Goal: Task Accomplishment & Management: Complete application form

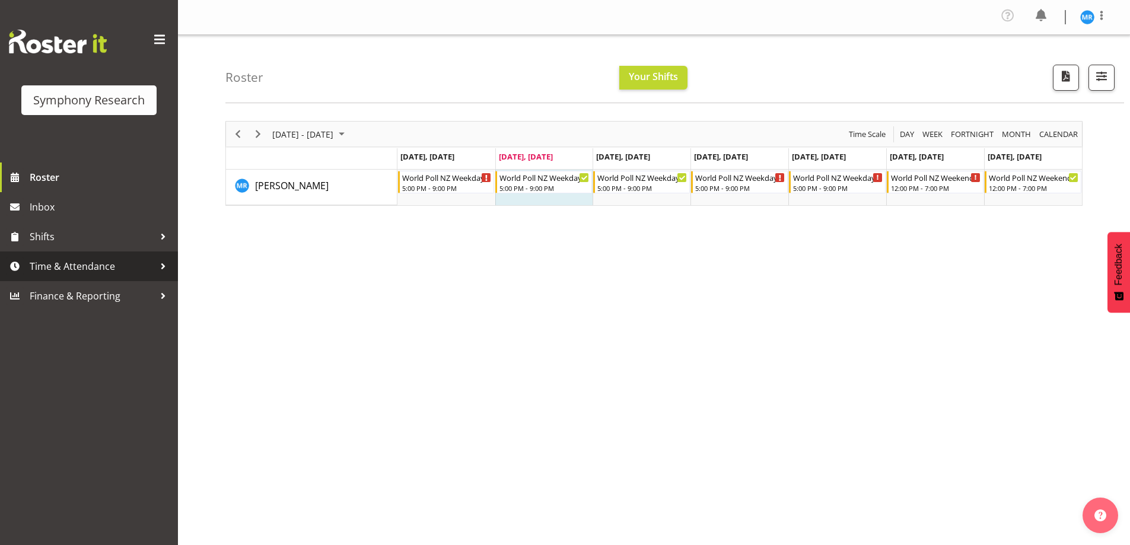
click at [109, 263] on span "Time & Attendance" at bounding box center [92, 267] width 125 height 18
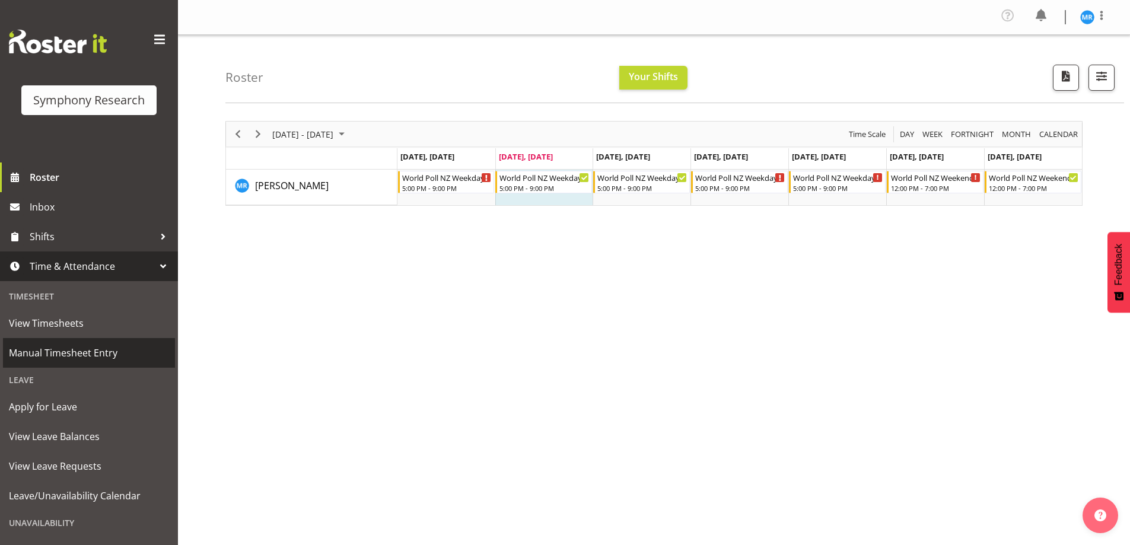
click at [74, 348] on span "Manual Timesheet Entry" at bounding box center [89, 353] width 160 height 18
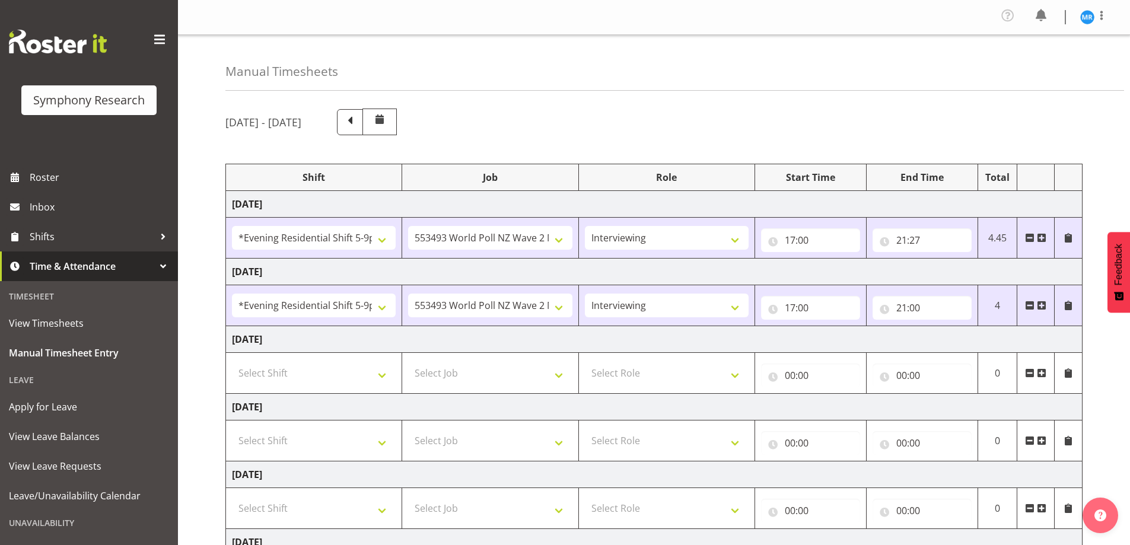
select select "48116"
select select "10527"
select select "47"
select select "48116"
select select "10527"
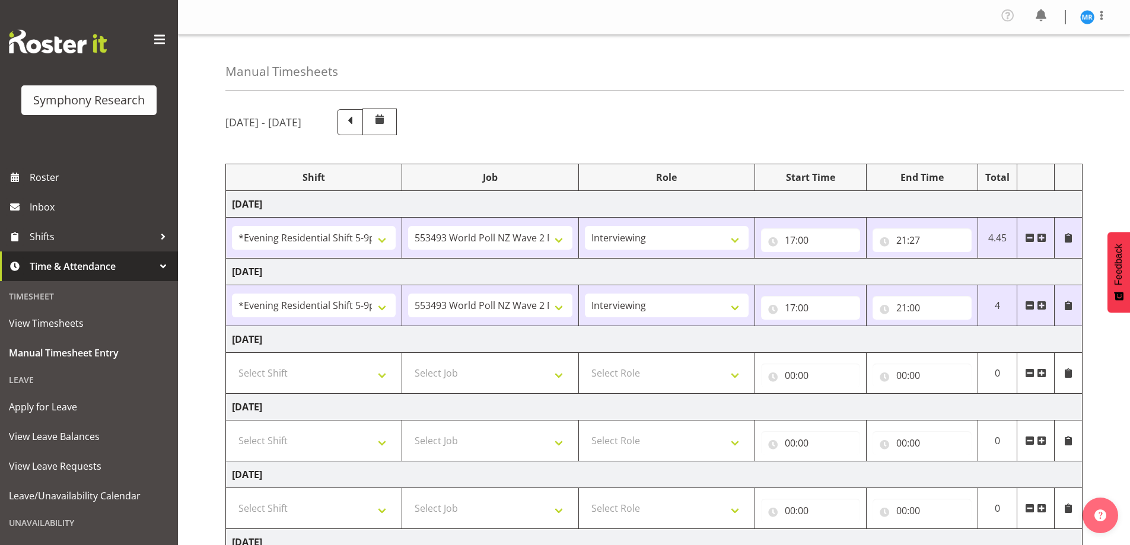
select select "47"
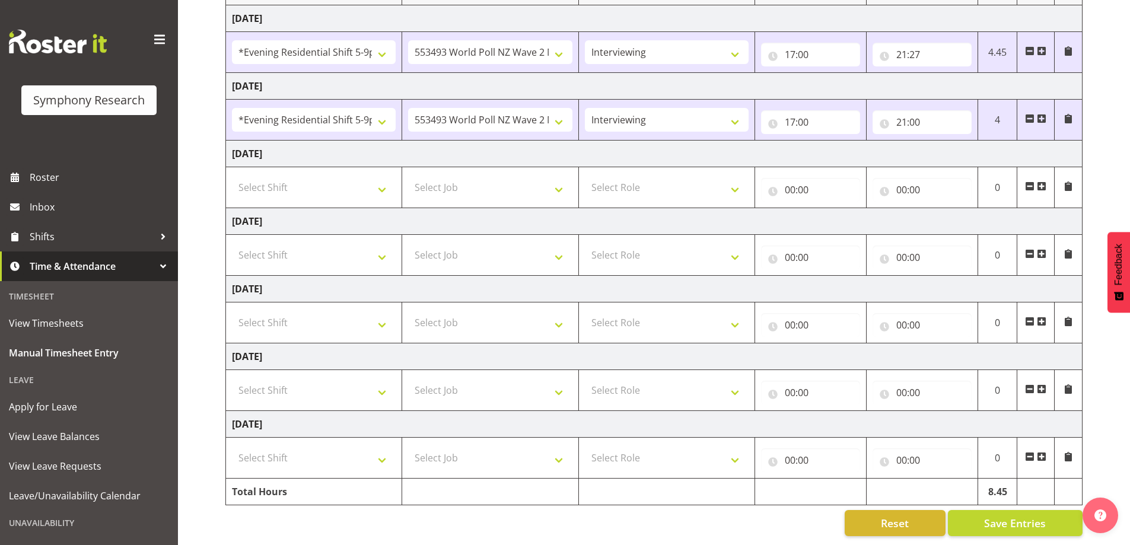
scroll to position [17, 0]
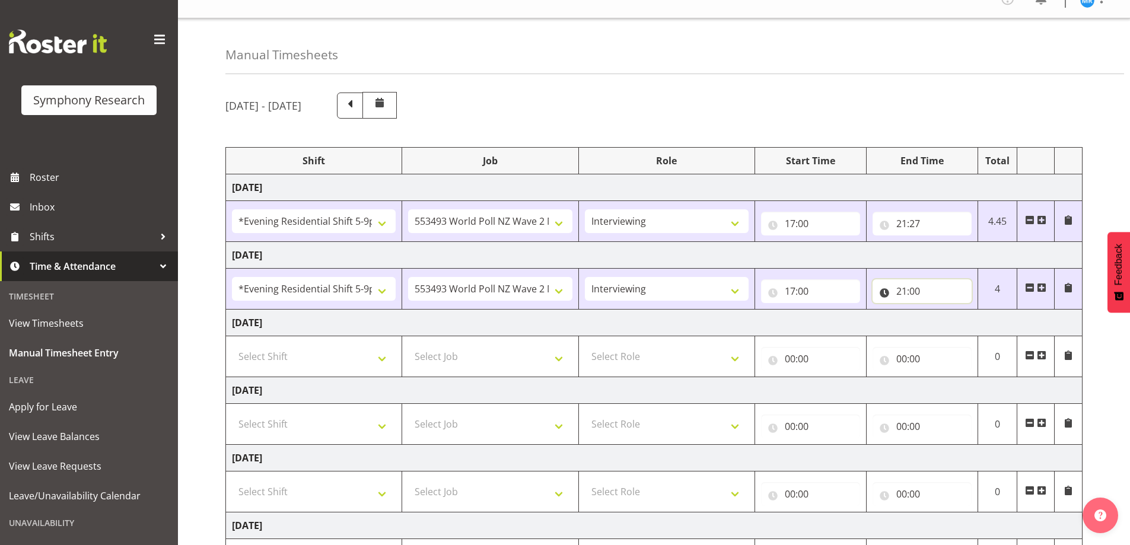
click at [932, 289] on input "21:00" at bounding box center [922, 291] width 99 height 24
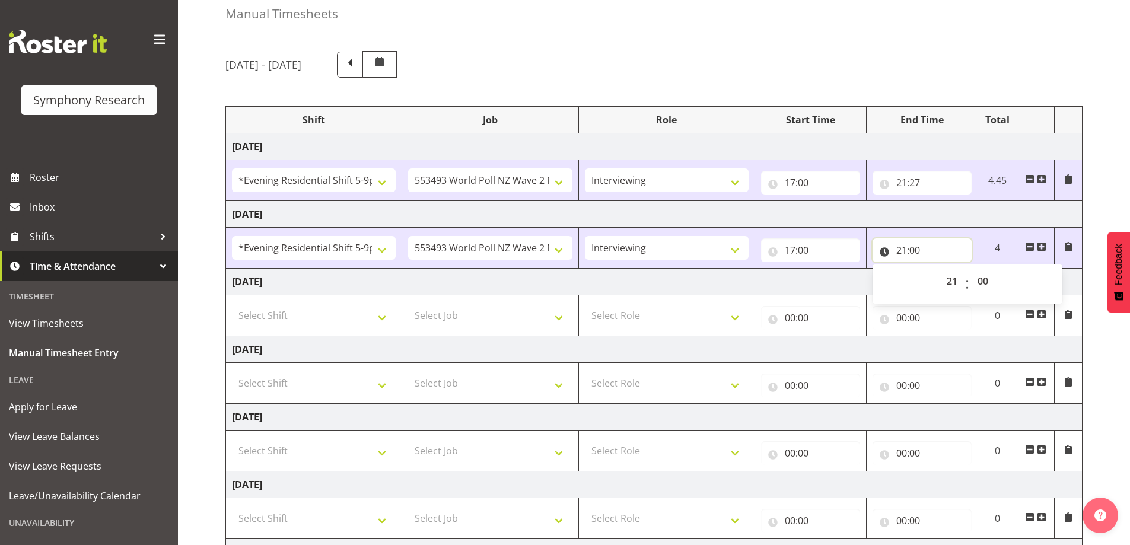
scroll to position [76, 0]
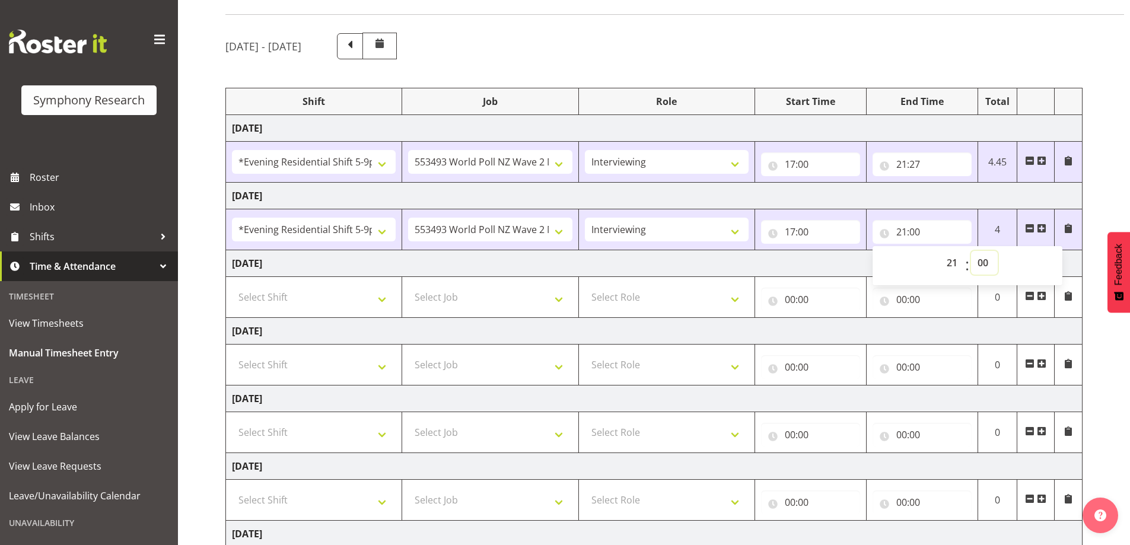
click at [989, 266] on select "00 01 02 03 04 05 06 07 08 09 10 11 12 13 14 15 16 17 18 19 20 21 22 23 24 25 2…" at bounding box center [984, 263] width 27 height 24
select select "15"
click at [971, 251] on select "00 01 02 03 04 05 06 07 08 09 10 11 12 13 14 15 16 17 18 19 20 21 22 23 24 25 2…" at bounding box center [984, 263] width 27 height 24
type input "21:15"
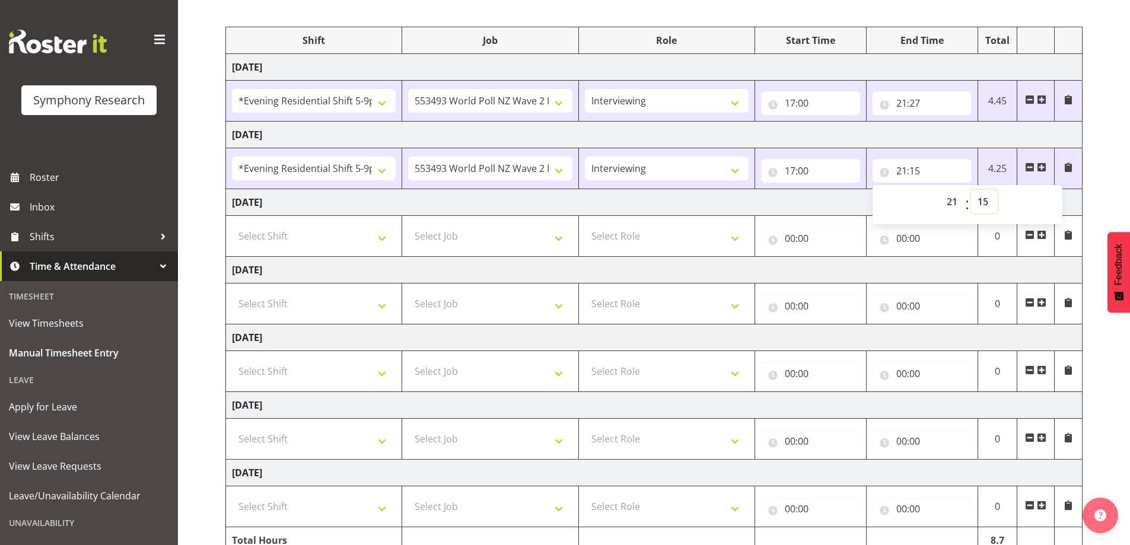
scroll to position [187, 0]
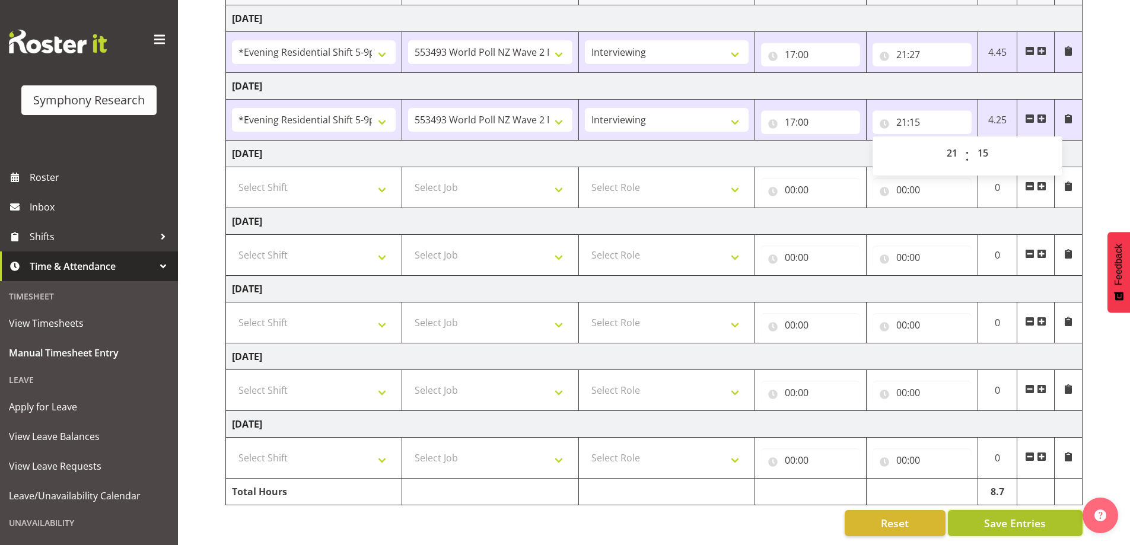
click at [1029, 521] on span "Save Entries" at bounding box center [1015, 523] width 62 height 15
click at [1009, 523] on span "Save Entries" at bounding box center [1015, 523] width 62 height 15
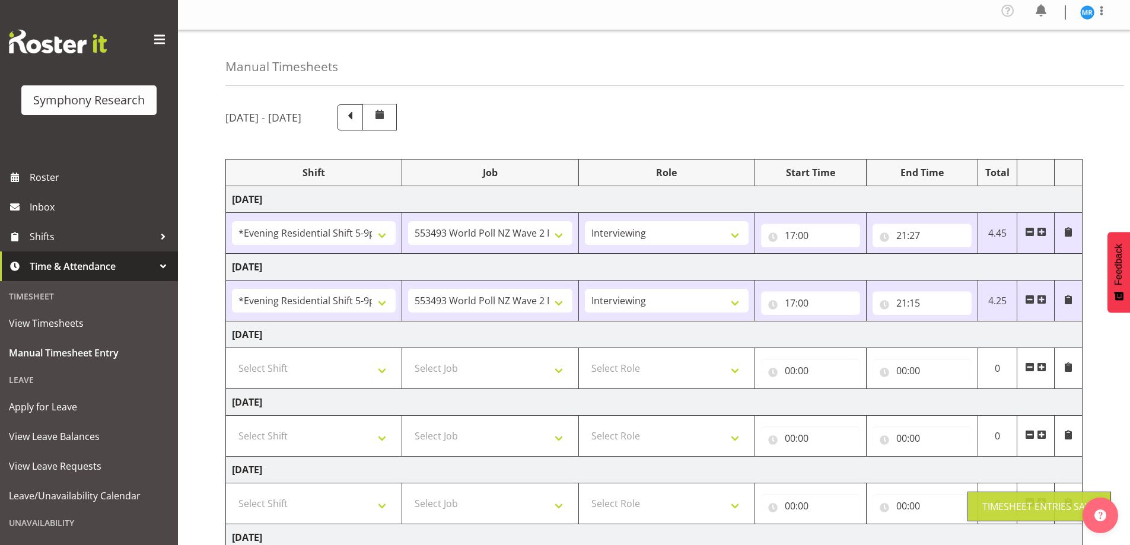
scroll to position [0, 0]
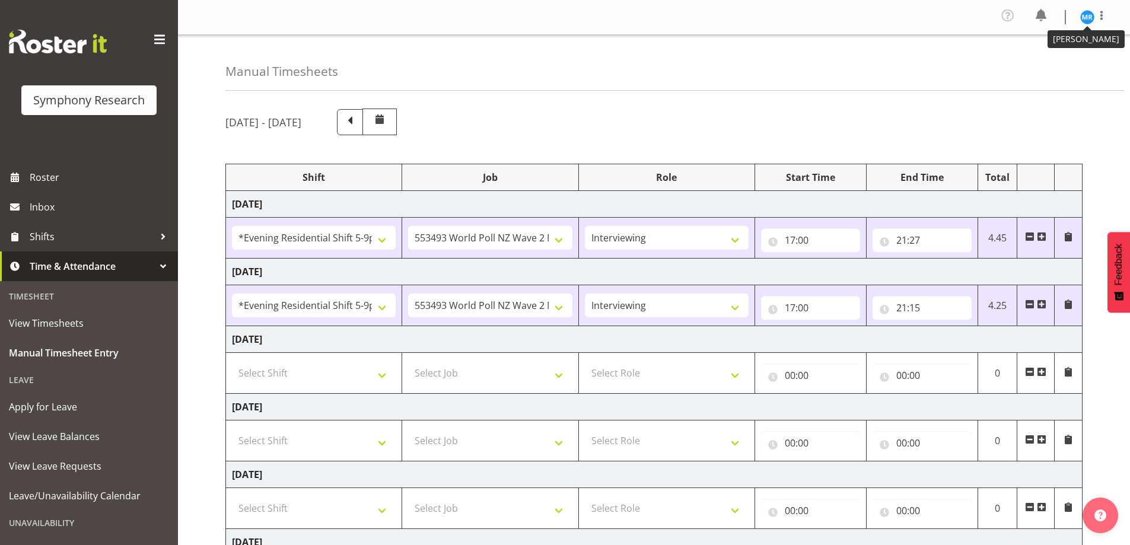
click at [1086, 18] on img at bounding box center [1088, 17] width 14 height 14
click at [1047, 64] on link "Log Out" at bounding box center [1052, 65] width 114 height 21
